Goal: Information Seeking & Learning: Find specific fact

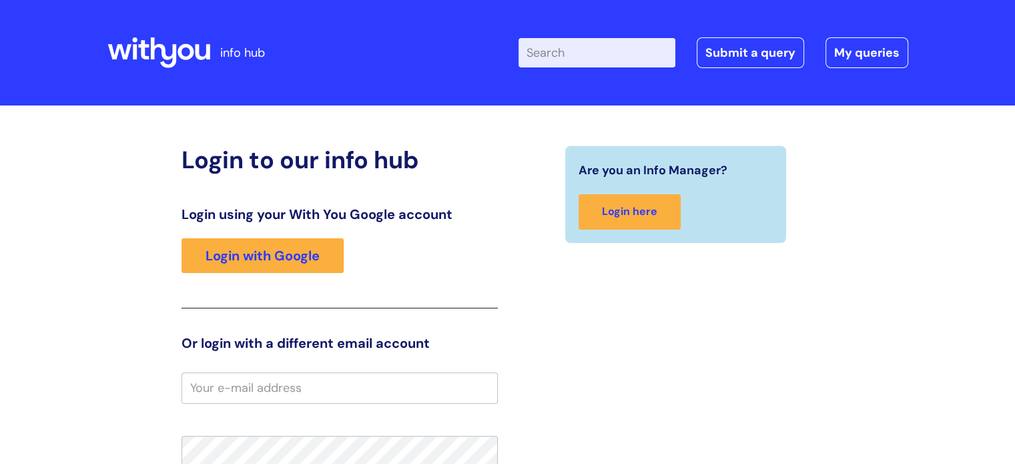
click at [607, 42] on input "Enter your search term here..." at bounding box center [597, 52] width 157 height 29
type input "password"
click button "Search" at bounding box center [0, 0] width 0 height 0
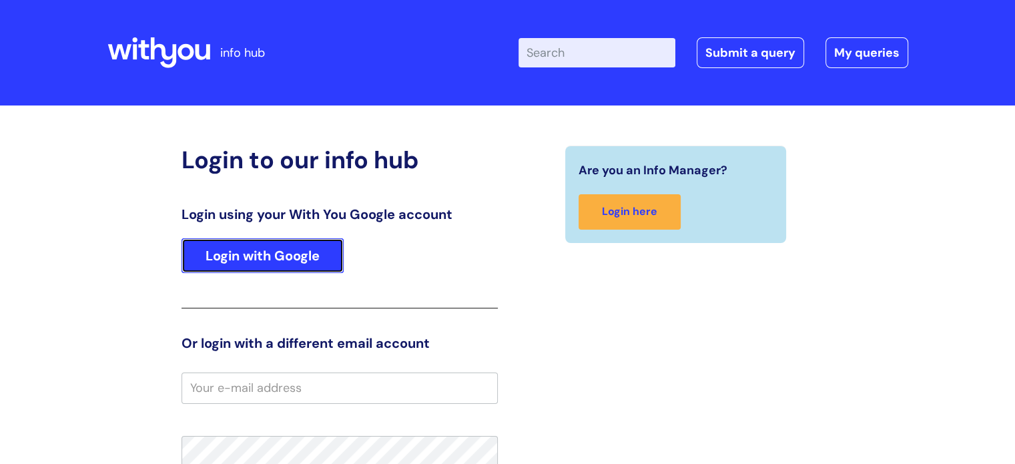
click at [295, 248] on link "Login with Google" at bounding box center [263, 255] width 162 height 35
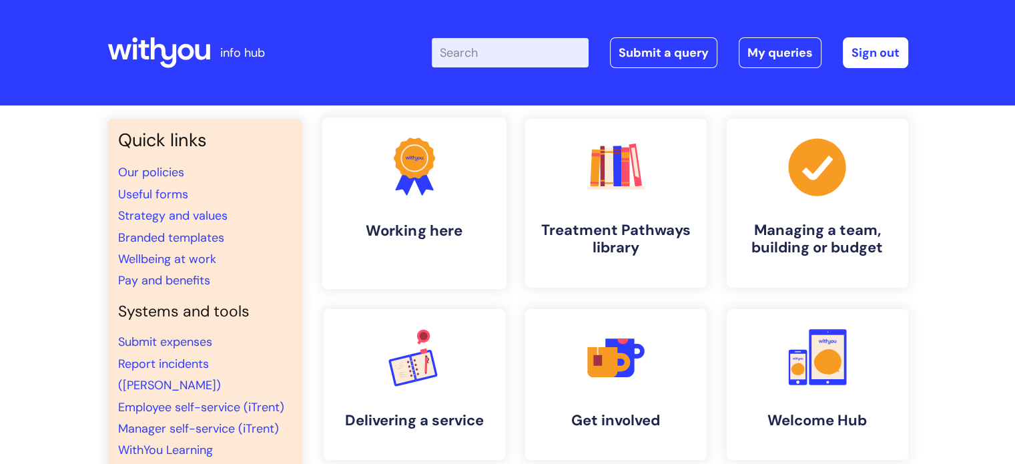
click at [467, 220] on link ".cls-1{fill:#f89b22;}.cls-1,.cls-2,.cls-3{stroke-width:0px;}.cls-2{fill:#2d3cff…" at bounding box center [414, 203] width 184 height 172
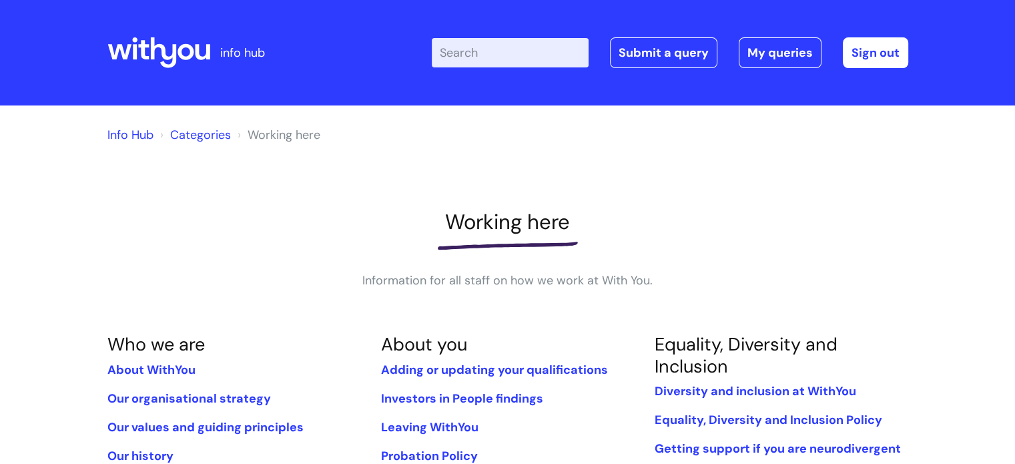
click at [527, 58] on input "Enter your search term here..." at bounding box center [510, 52] width 157 height 29
type input "password"
click button "Search" at bounding box center [0, 0] width 0 height 0
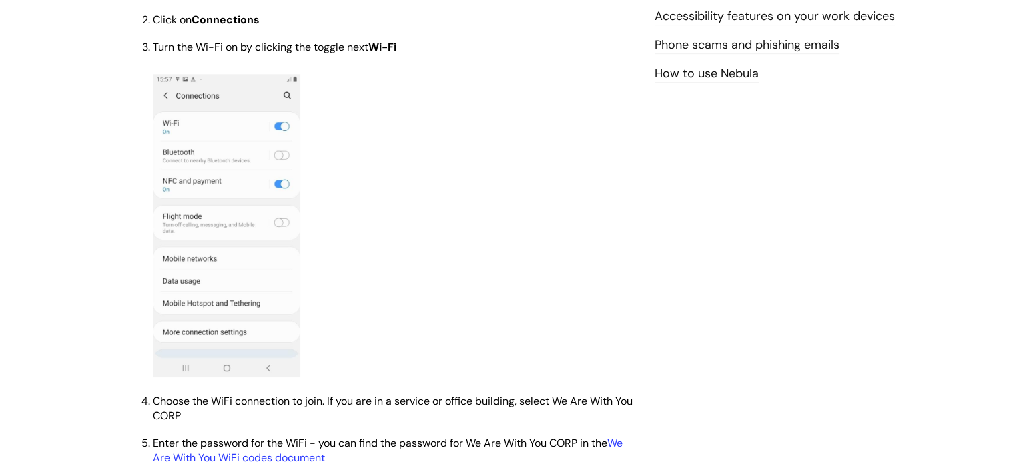
scroll to position [935, 0]
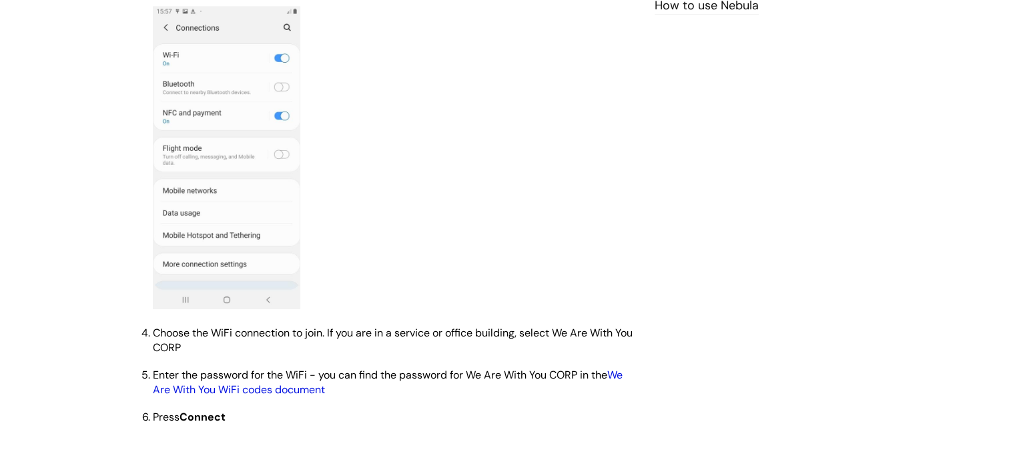
click at [291, 397] on link "We Are With You WiFi codes document" at bounding box center [388, 382] width 470 height 29
